Goal: Task Accomplishment & Management: Use online tool/utility

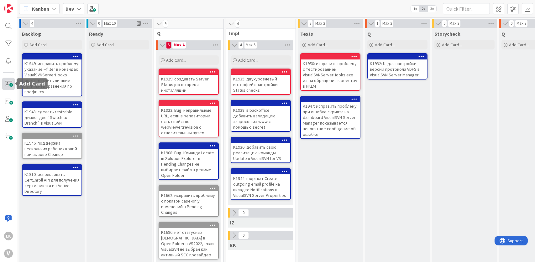
click at [10, 80] on span at bounding box center [8, 84] width 13 height 13
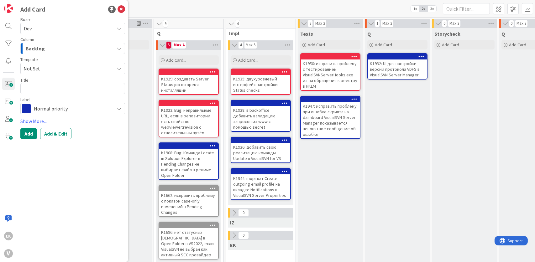
type textarea "x"
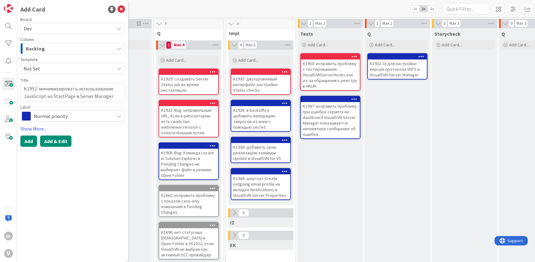
type textarea "K1951: минимизировать использование JavaScript на StartPage в Server Manager"
click at [59, 139] on button "Add & Edit" at bounding box center [55, 141] width 31 height 11
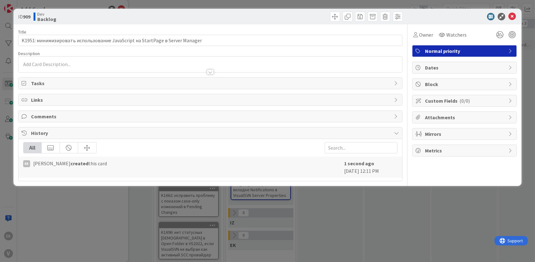
click at [35, 65] on div at bounding box center [211, 65] width 384 height 16
